Goal: Task Accomplishment & Management: Use online tool/utility

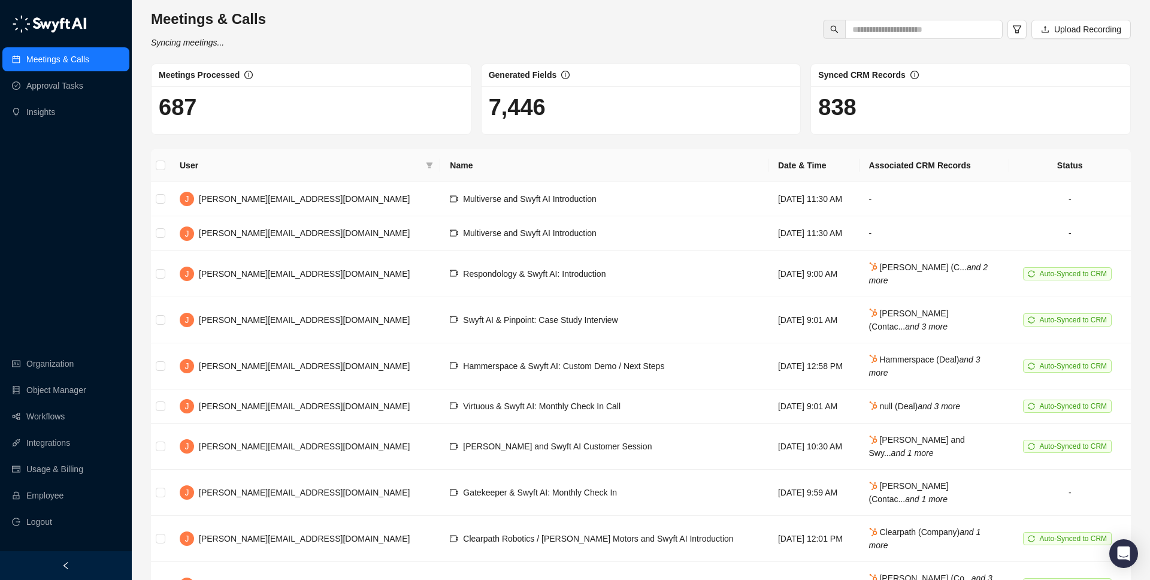
click at [81, 570] on div at bounding box center [66, 565] width 132 height 29
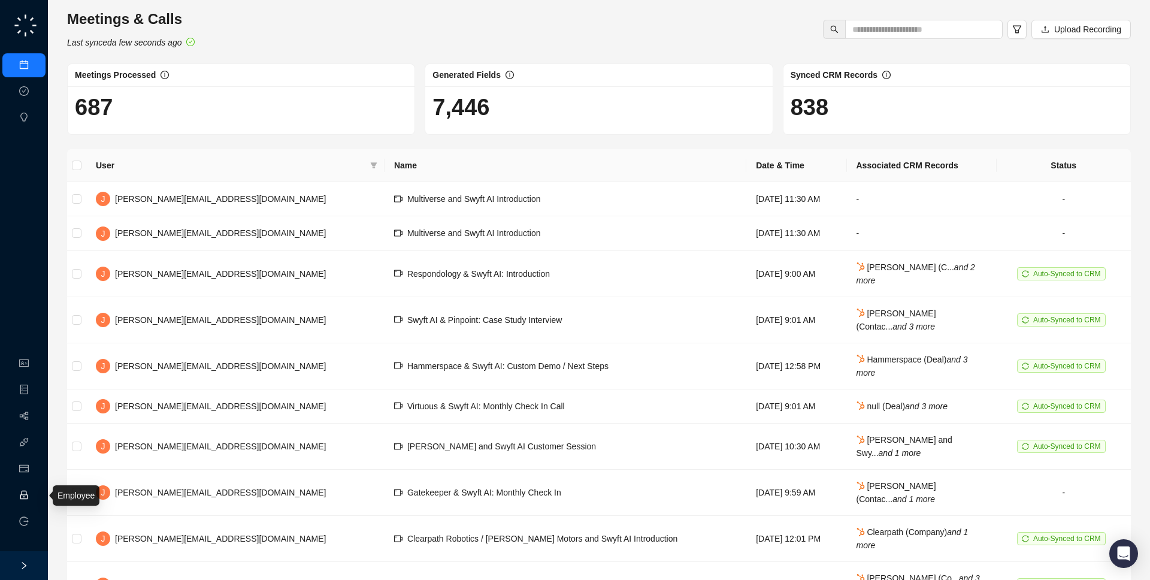
click at [35, 491] on link "Employee" at bounding box center [53, 496] width 37 height 10
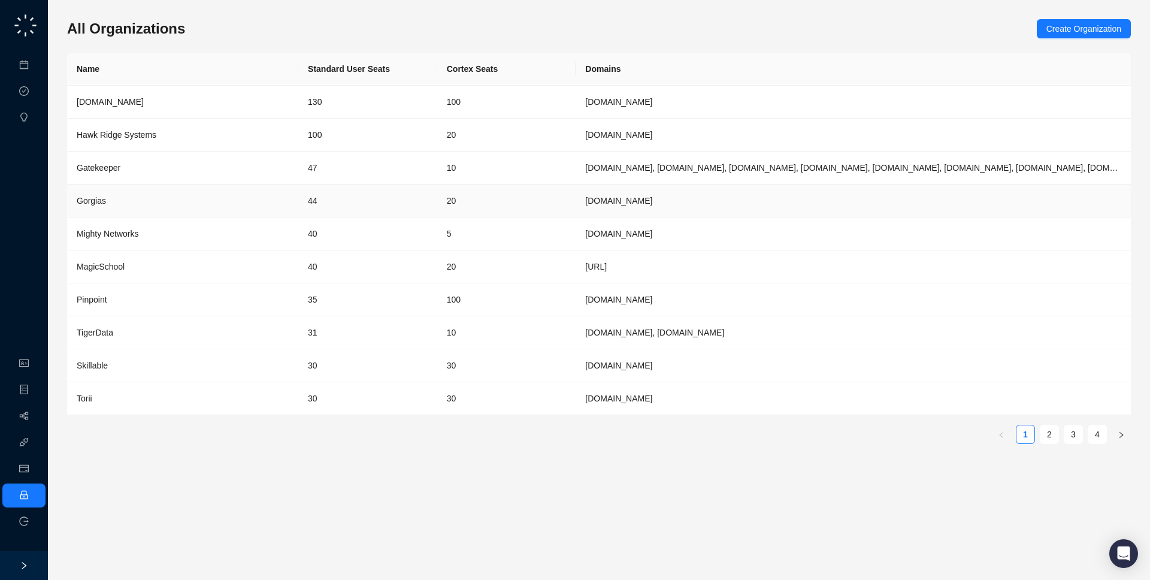
click at [198, 195] on div "Gorgias" at bounding box center [183, 200] width 212 height 13
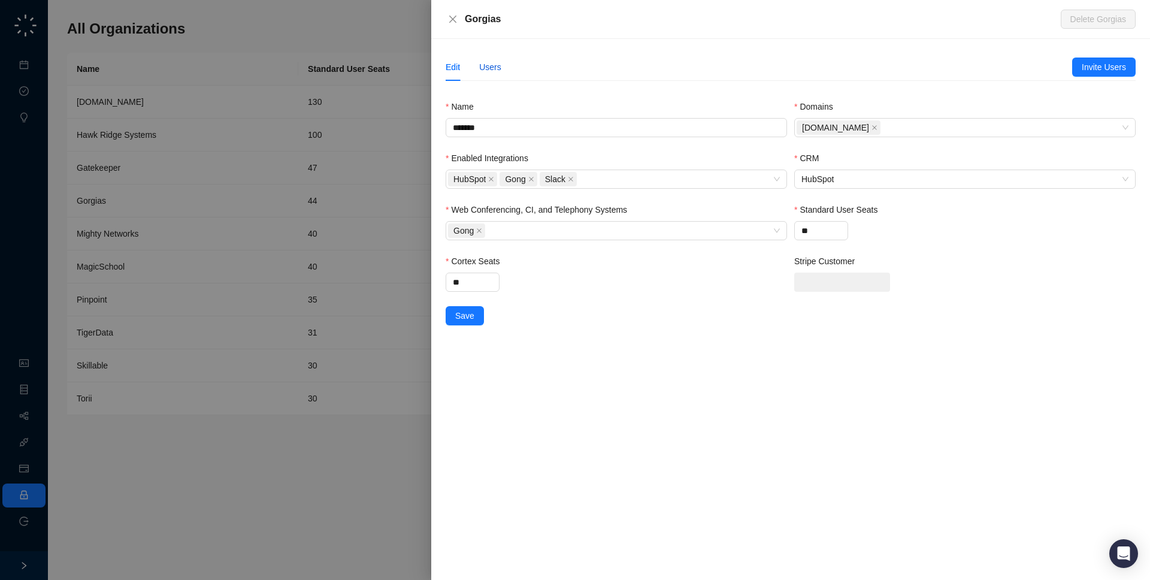
click at [486, 62] on div "Users" at bounding box center [490, 66] width 22 height 13
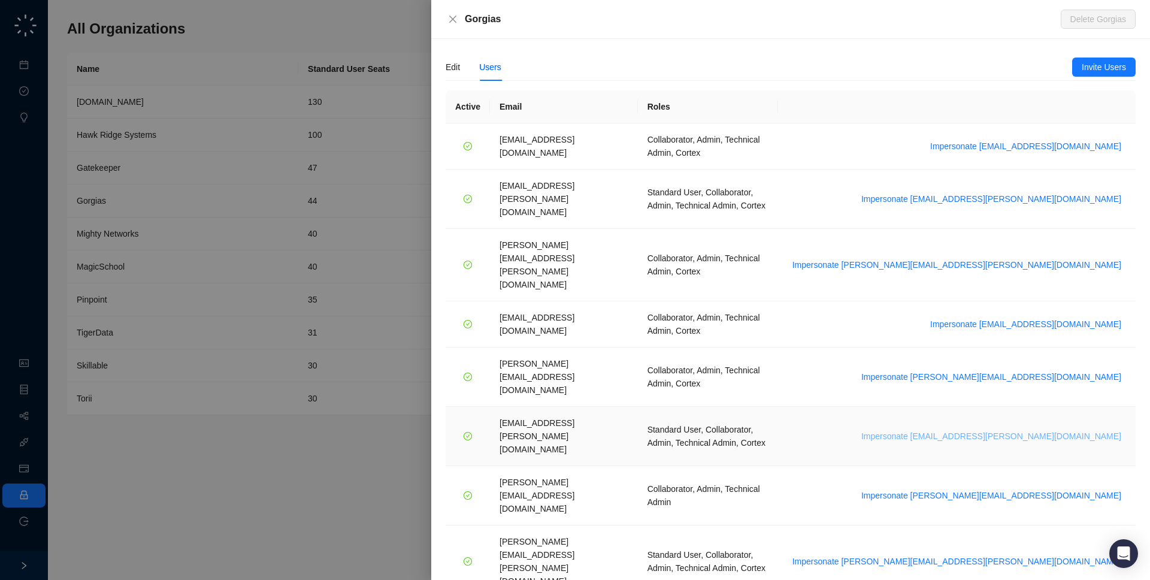
click at [1031, 429] on span "Impersonate [EMAIL_ADDRESS][PERSON_NAME][DOMAIN_NAME]" at bounding box center [991, 435] width 260 height 13
